Goal: Find specific page/section: Find specific page/section

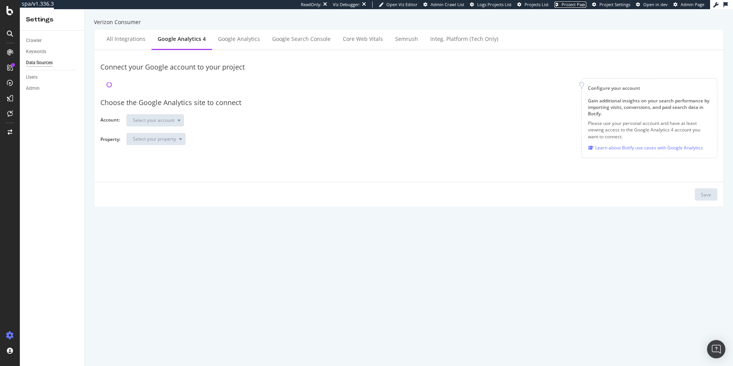
click at [571, 6] on span "Project Page" at bounding box center [573, 5] width 25 height 6
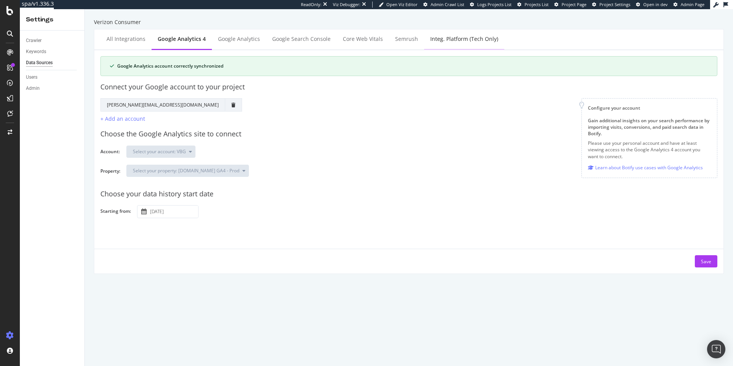
click at [459, 46] on div "Integ. Platform (tech only)" at bounding box center [464, 39] width 80 height 21
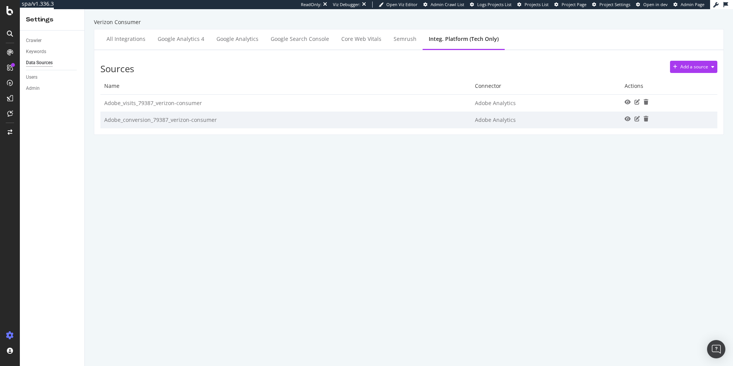
click at [205, 209] on div "Verizon Consumer All integrations Google Analytics 4 Google Analytics Google Se…" at bounding box center [409, 187] width 648 height 356
click at [604, 5] on span "Project Settings" at bounding box center [614, 5] width 31 height 6
